Goal: Transaction & Acquisition: Download file/media

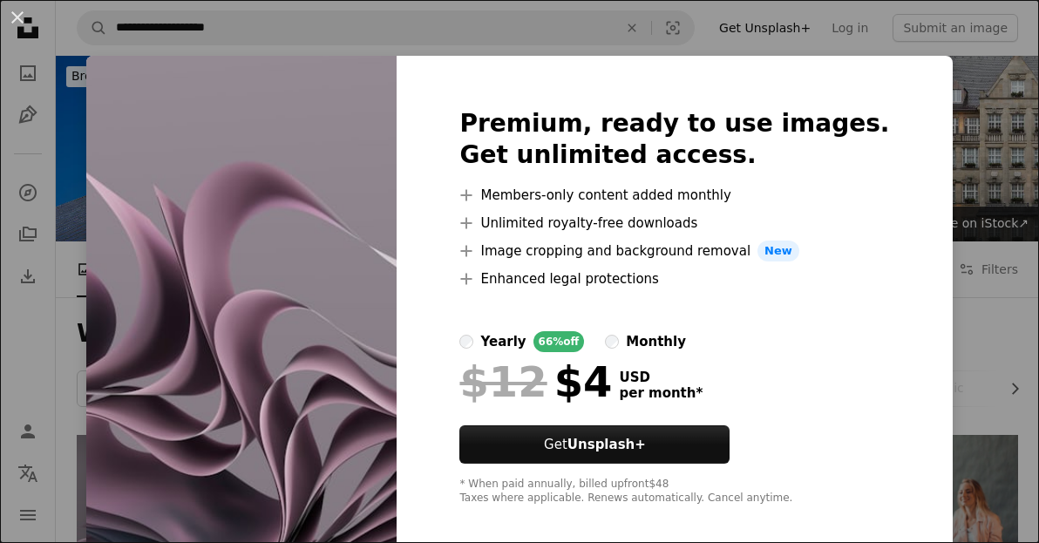
scroll to position [436, 0]
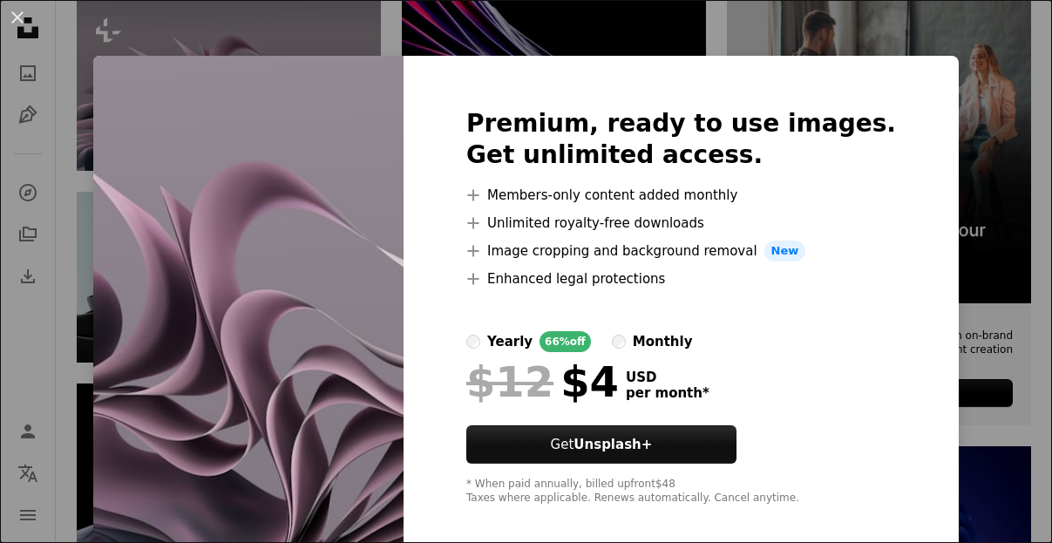
click at [679, 17] on div "An X shape Premium, ready to use images. Get unlimited access. A plus sign Memb…" at bounding box center [526, 271] width 1052 height 543
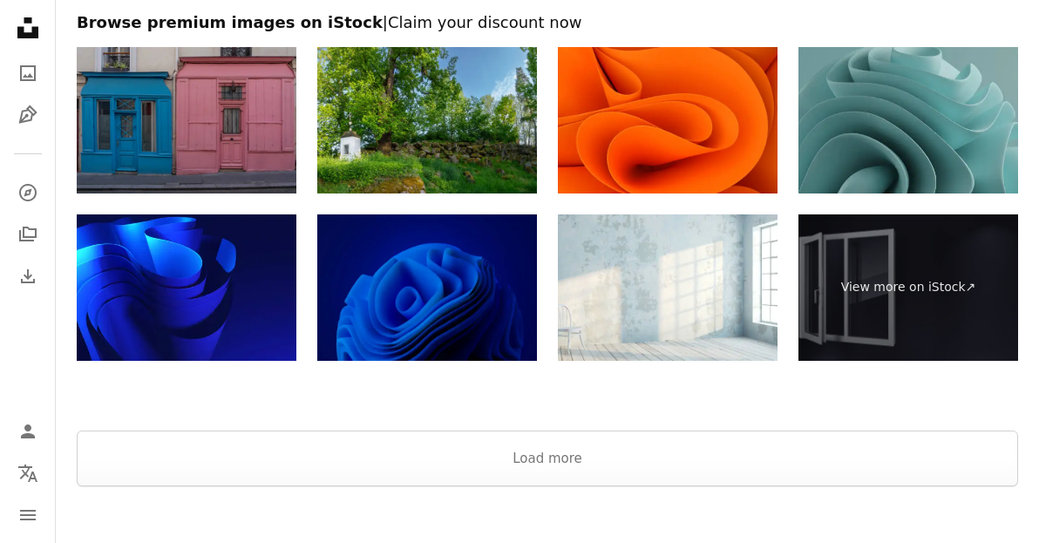
scroll to position [2528, 0]
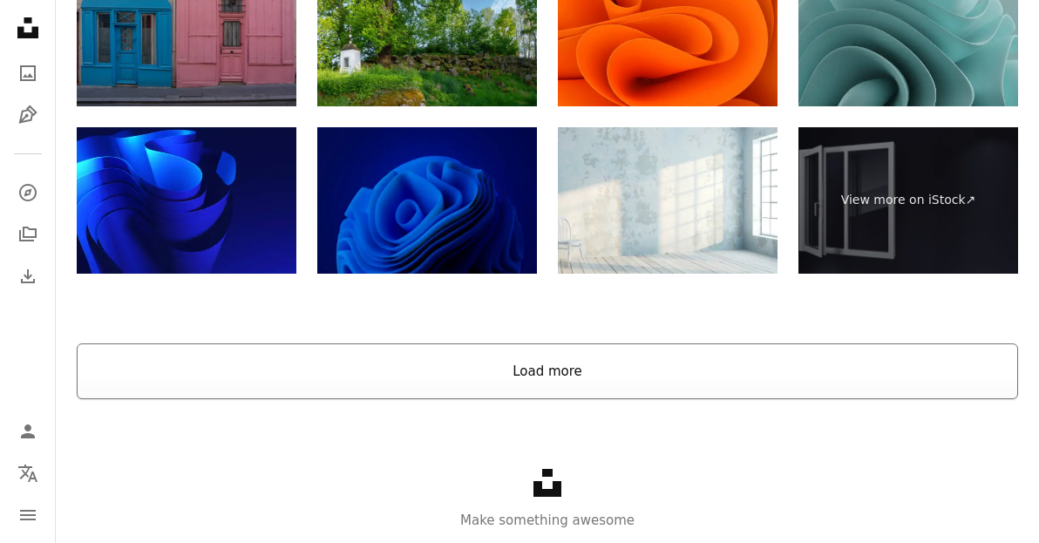
click at [501, 380] on button "Load more" at bounding box center [547, 371] width 941 height 56
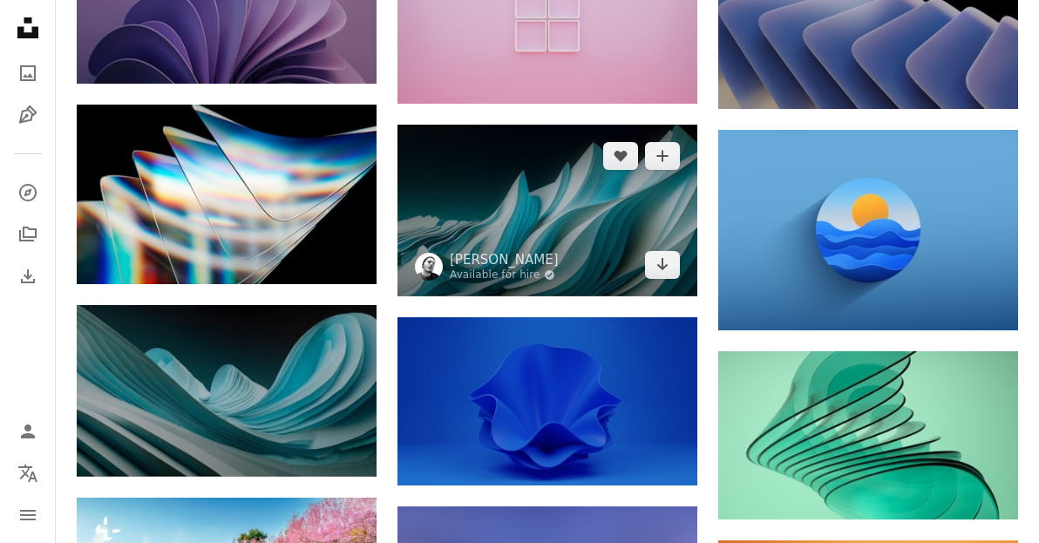
scroll to position [3486, 0]
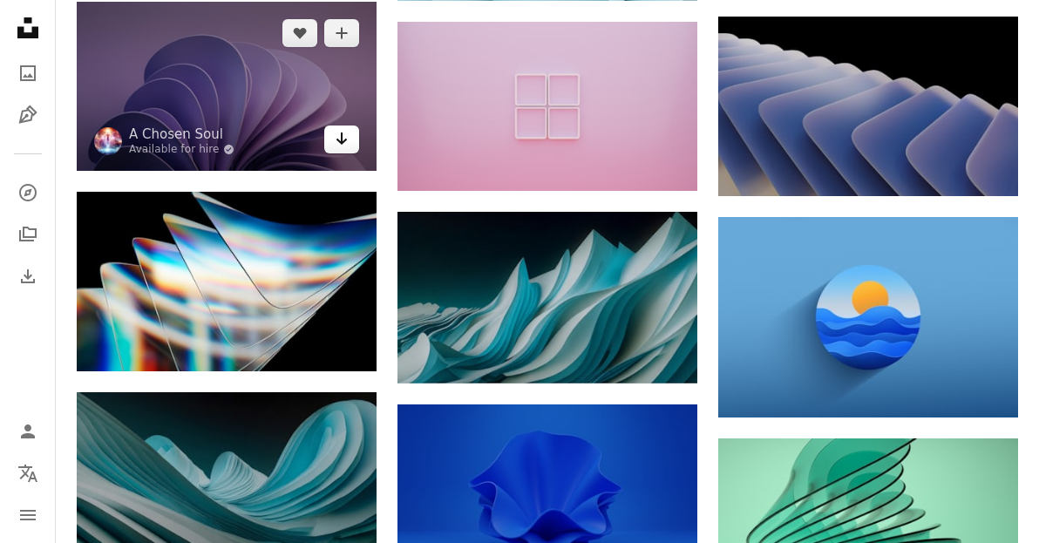
click at [339, 144] on icon "Arrow pointing down" at bounding box center [342, 138] width 14 height 21
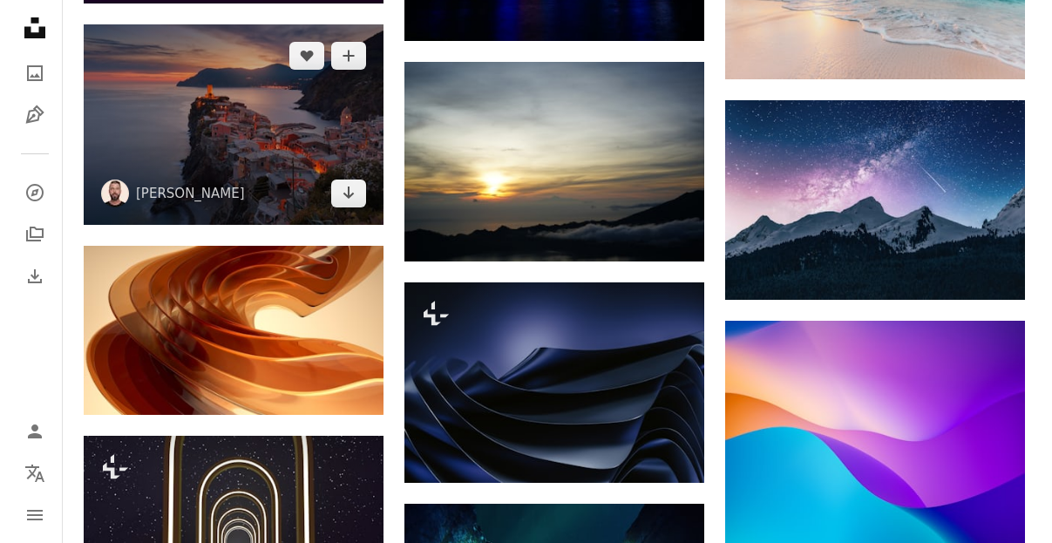
scroll to position [6624, 0]
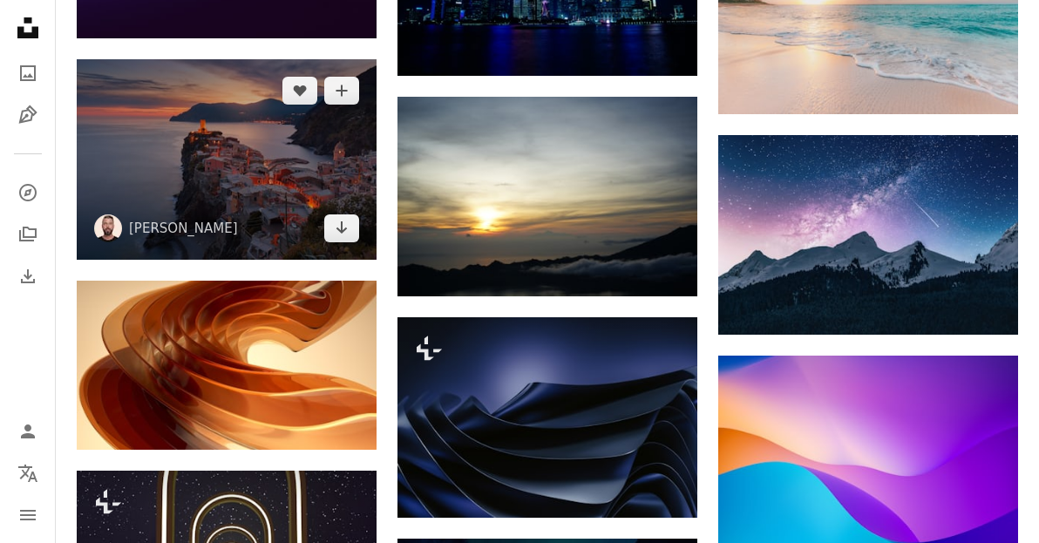
click at [307, 166] on img at bounding box center [227, 159] width 300 height 200
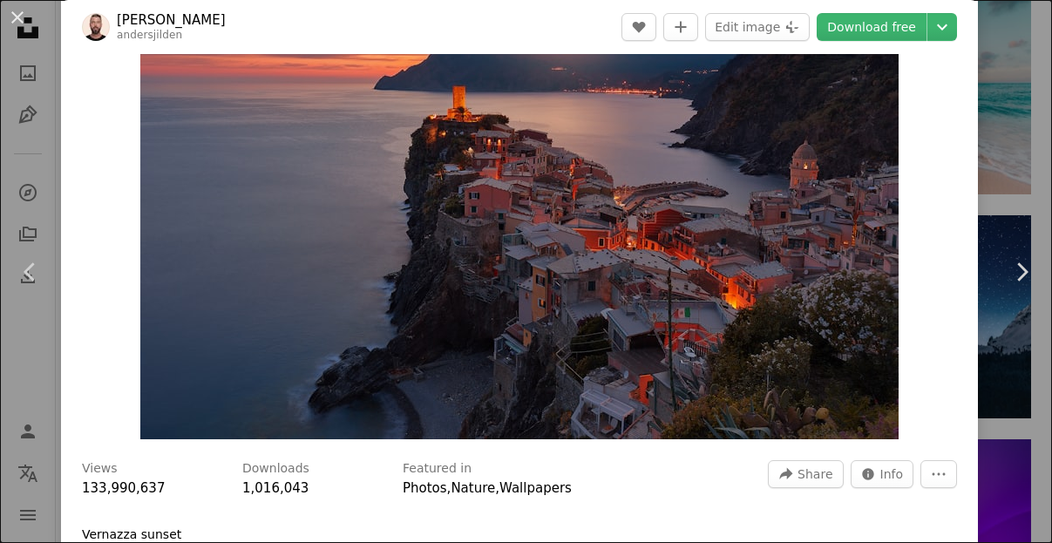
scroll to position [87, 0]
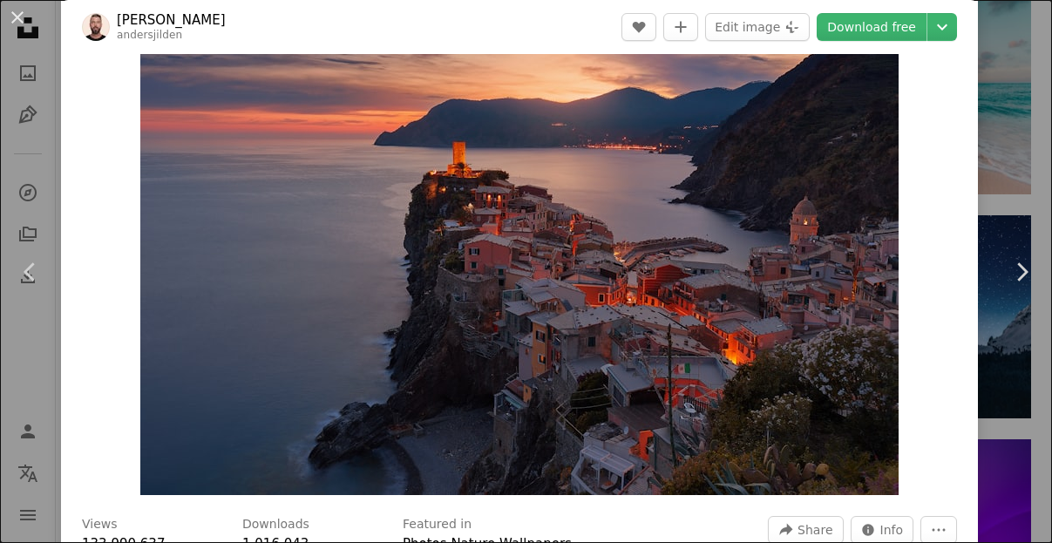
click at [600, 288] on img "Zoom in on this image" at bounding box center [519, 243] width 758 height 506
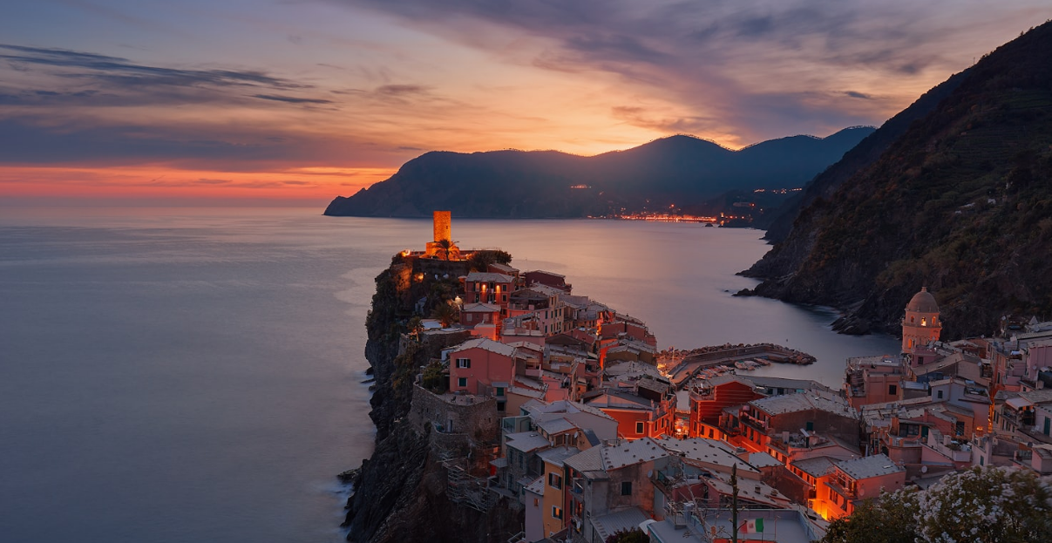
scroll to position [71, 0]
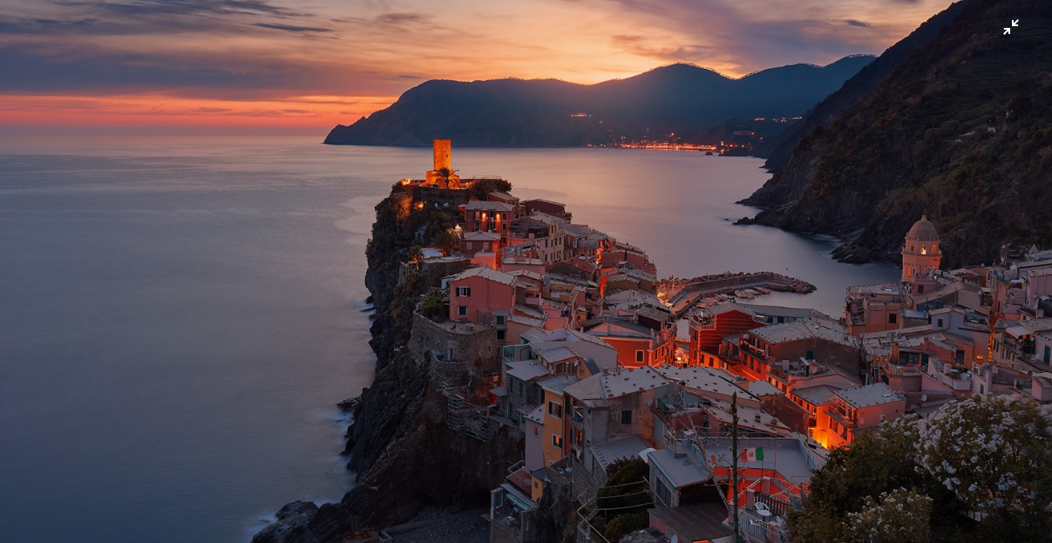
click at [543, 123] on img "Zoom out on this image" at bounding box center [526, 279] width 1054 height 703
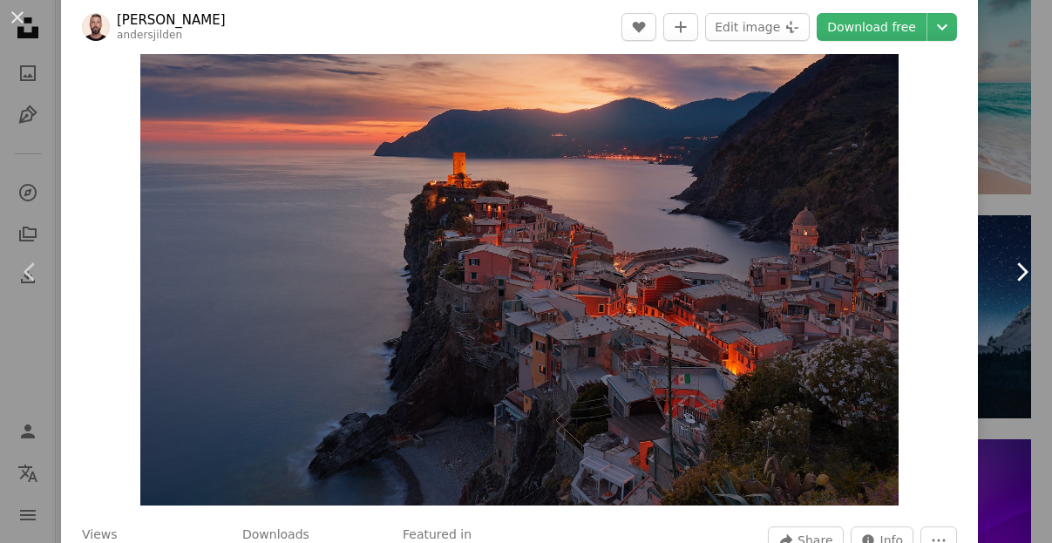
click at [1017, 197] on link "Chevron right" at bounding box center [1021, 271] width 61 height 167
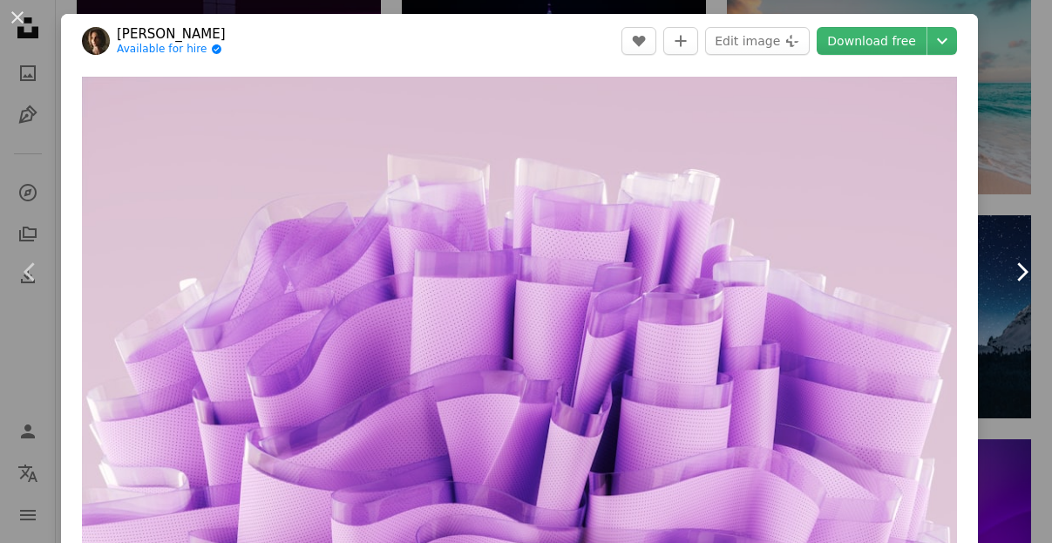
click at [991, 188] on link "Chevron right" at bounding box center [1021, 271] width 61 height 167
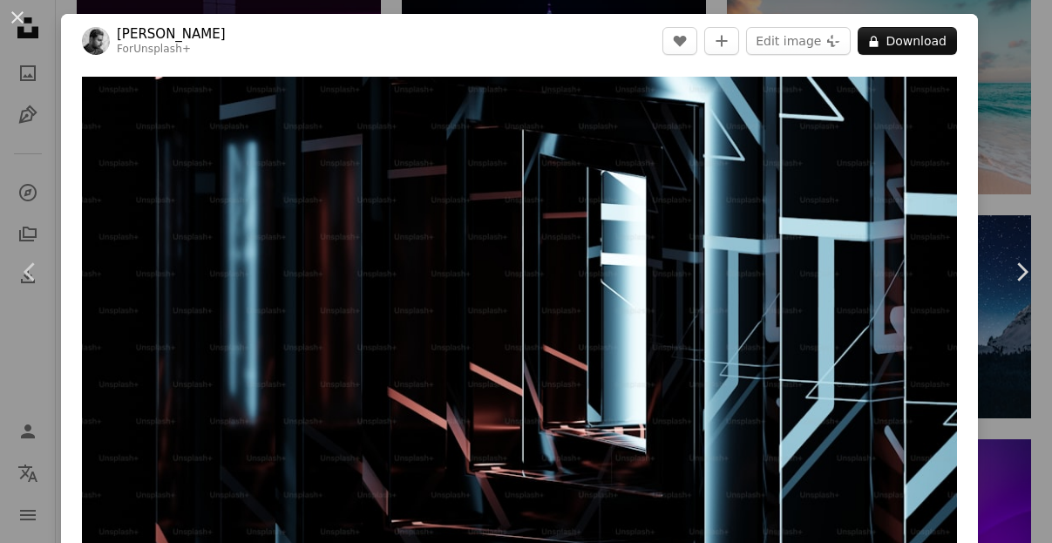
click at [982, 47] on div "An X shape Chevron left Chevron right [PERSON_NAME] For Unsplash+ A heart A plu…" at bounding box center [526, 271] width 1052 height 543
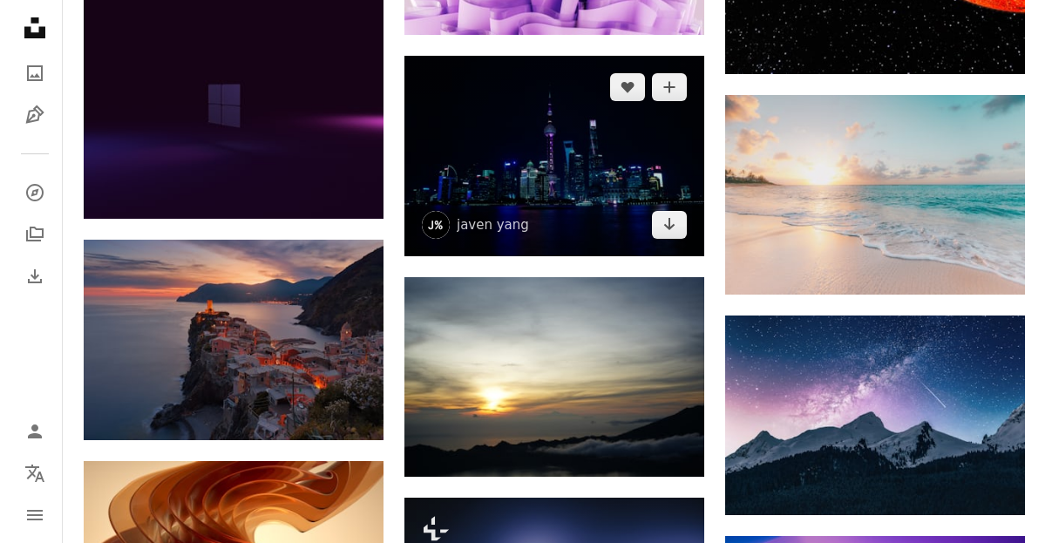
scroll to position [6363, 0]
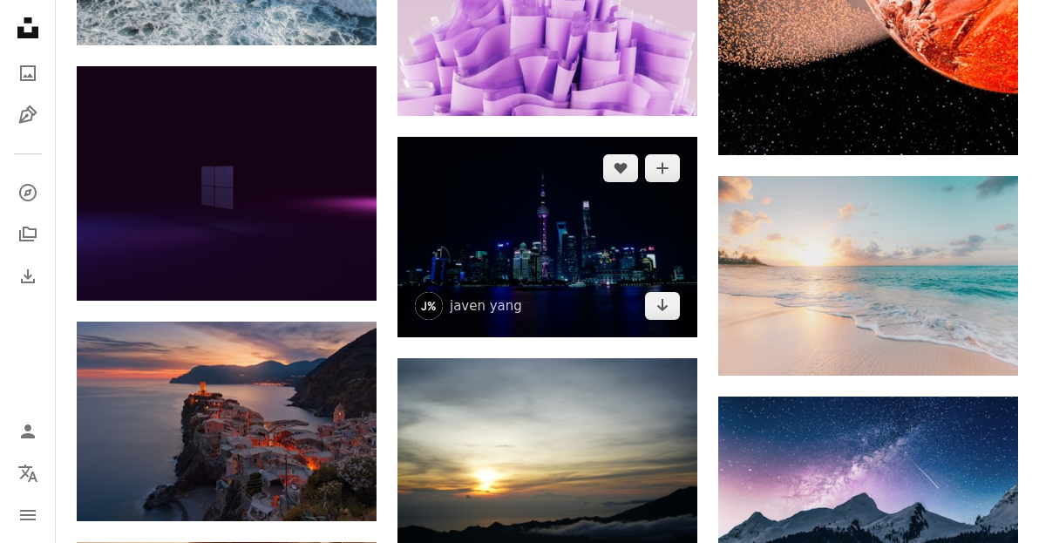
click at [554, 224] on img at bounding box center [547, 237] width 300 height 200
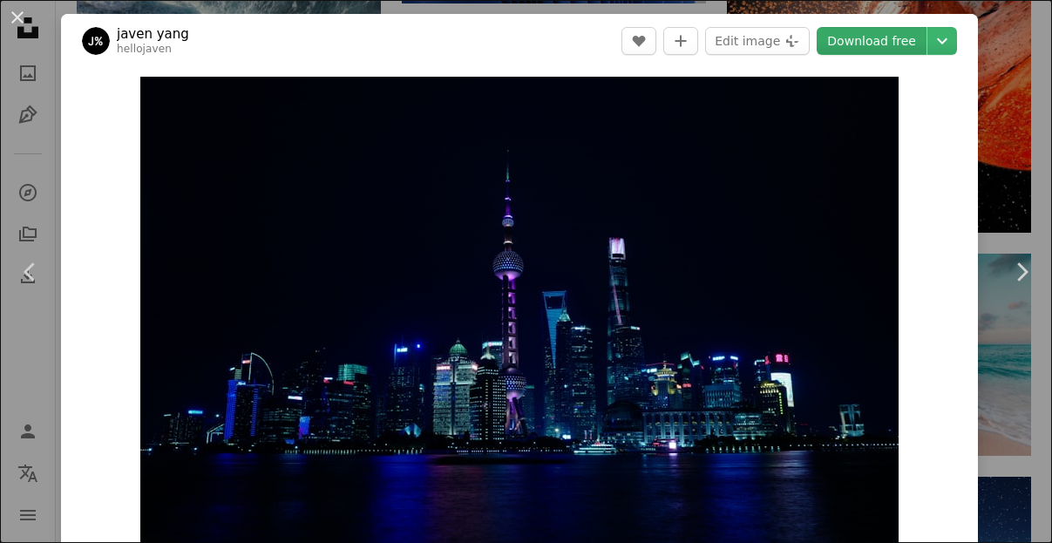
drag, startPoint x: 616, startPoint y: 231, endPoint x: 849, endPoint y: 36, distance: 303.8
click at [849, 36] on link "Download free" at bounding box center [872, 41] width 110 height 28
